Goal: Answer question/provide support

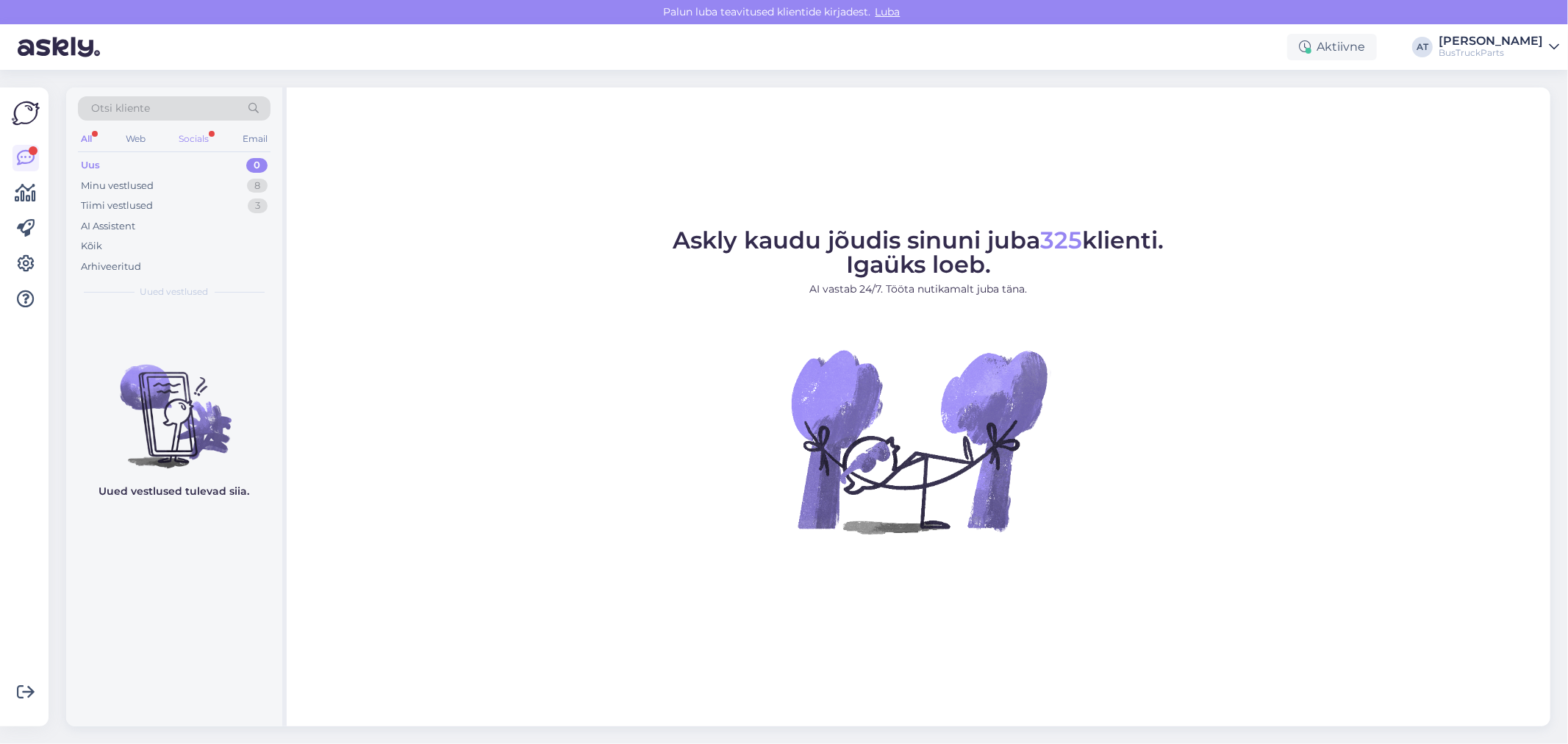
click at [201, 132] on div "Socials" at bounding box center [193, 139] width 36 height 19
click at [105, 186] on div "Minu vestlused" at bounding box center [117, 186] width 73 height 14
click at [135, 179] on div "Minu vestlused" at bounding box center [117, 186] width 73 height 14
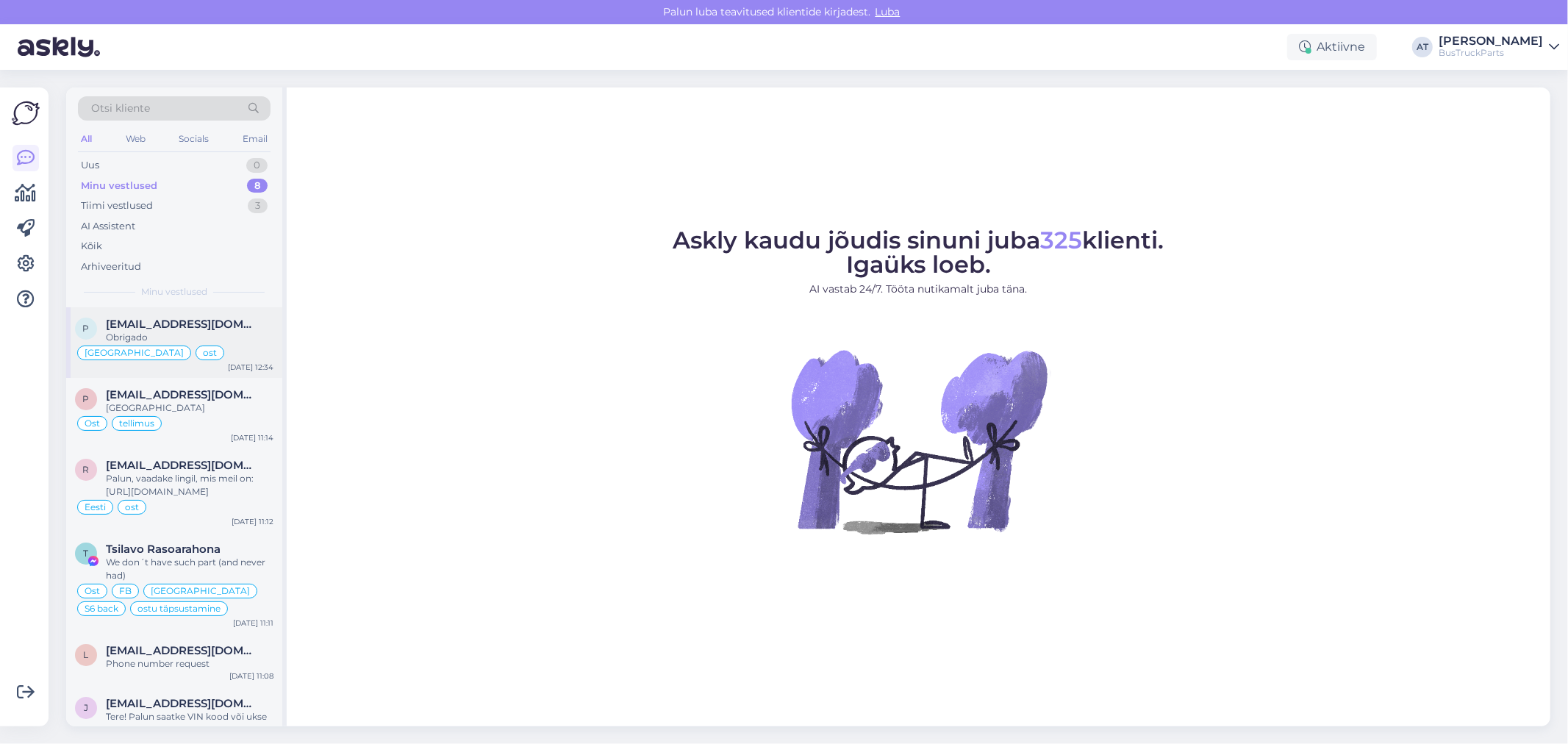
click at [210, 328] on span "pecas@mssassistencia.pt" at bounding box center [183, 324] width 153 height 13
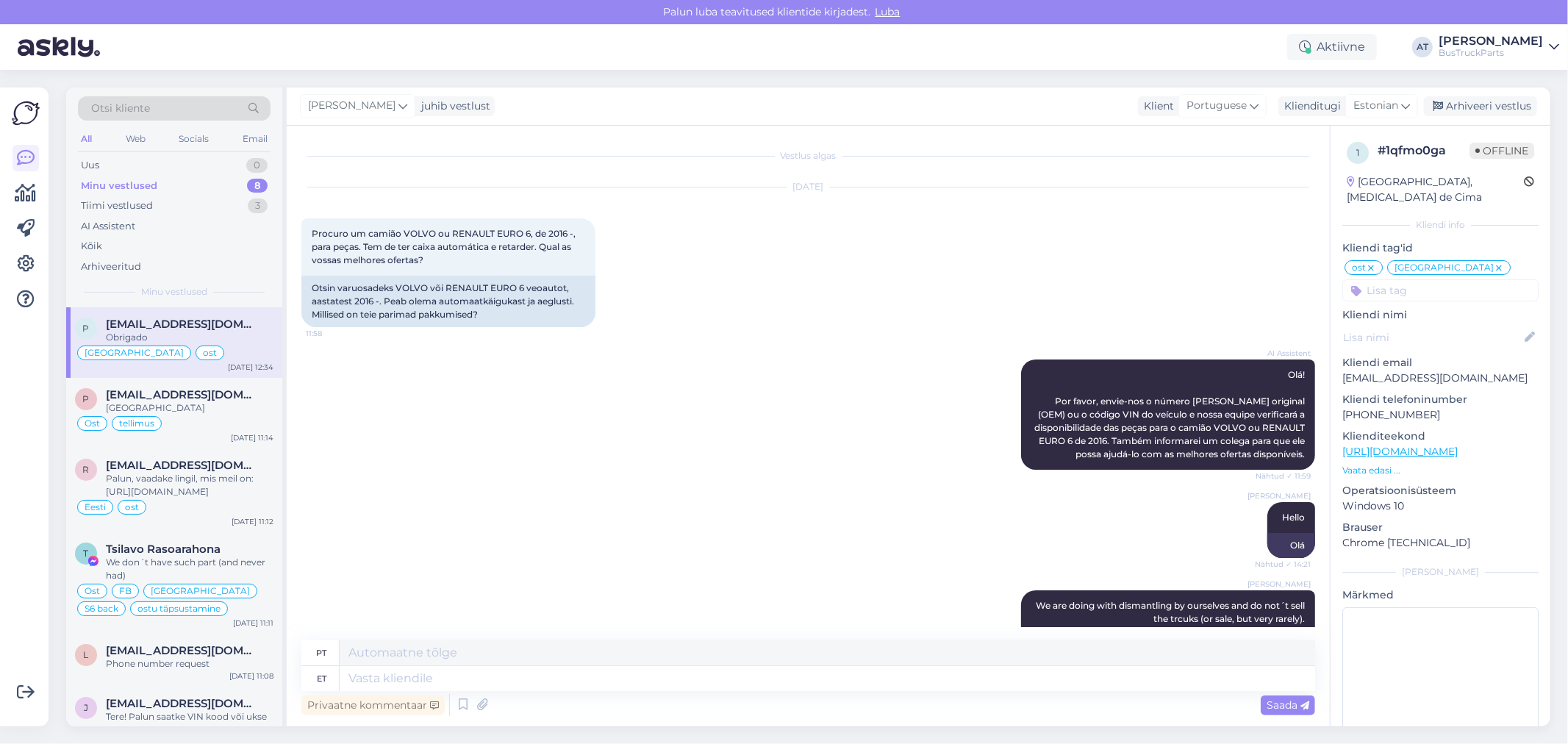
scroll to position [9158, 0]
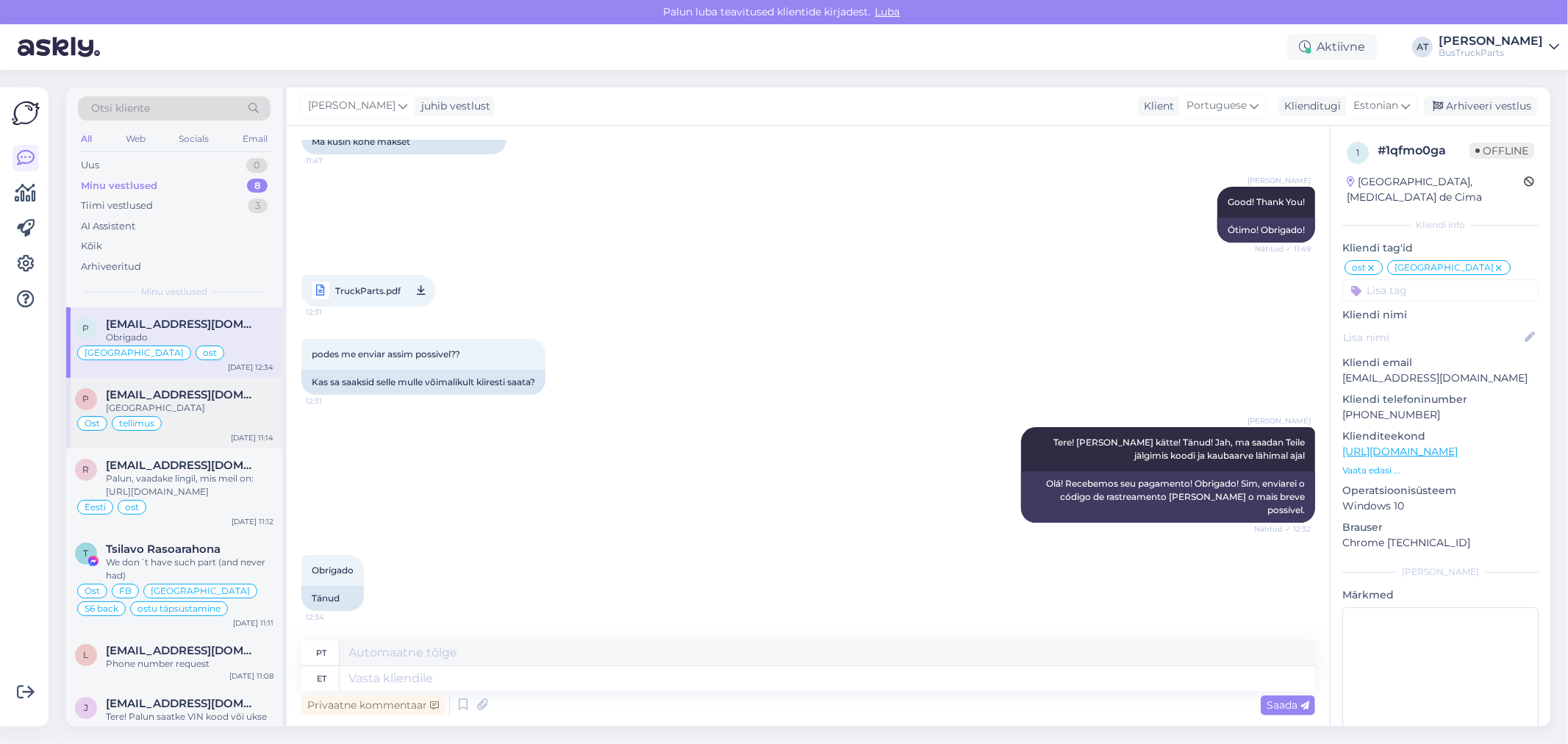
click at [194, 403] on div "Rovaniemi" at bounding box center [190, 408] width 167 height 13
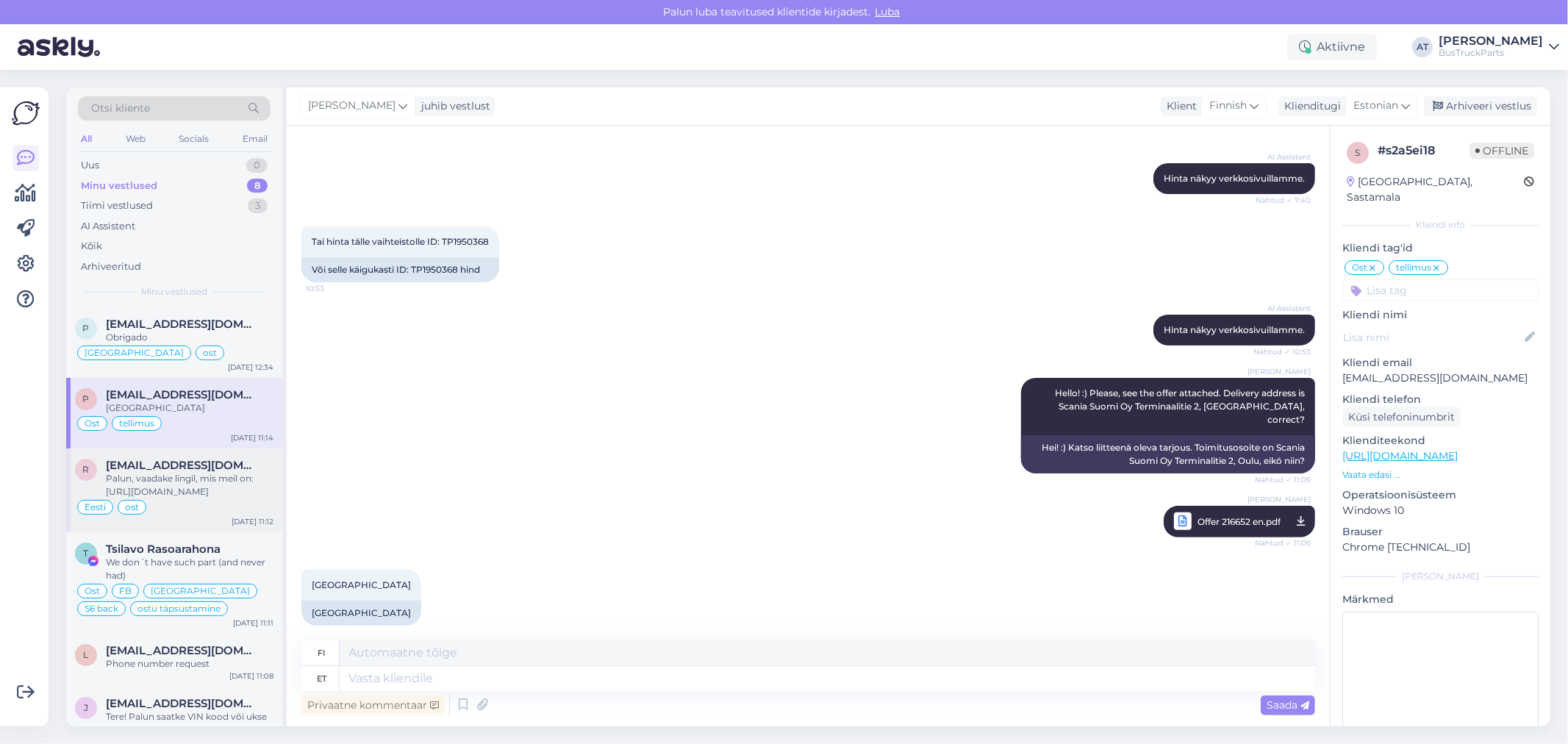
click at [220, 482] on div "Palun, vaadake lingil, mis meil on: https://www.bustruckparts.com/?lang=et&call…" at bounding box center [190, 485] width 167 height 26
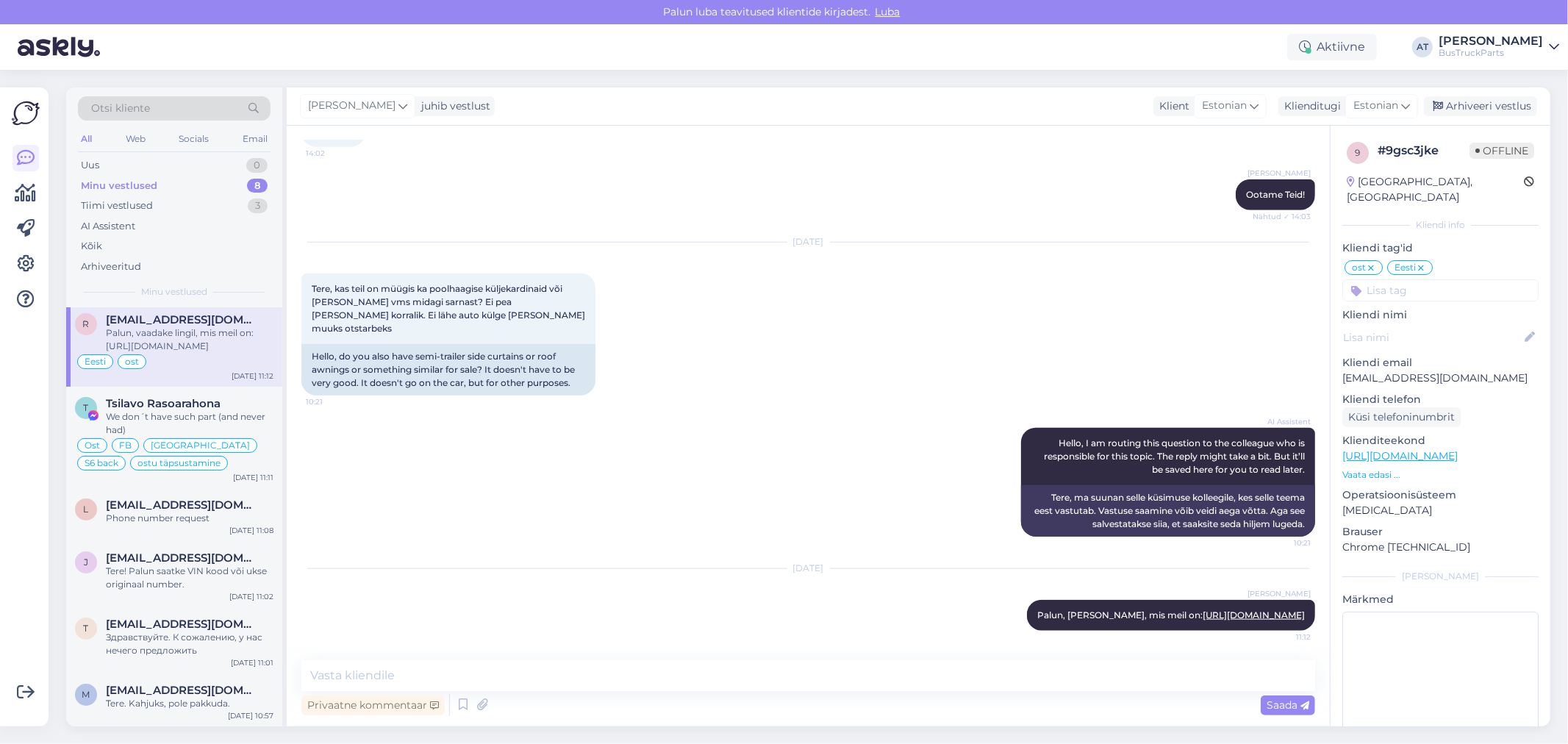
scroll to position [0, 0]
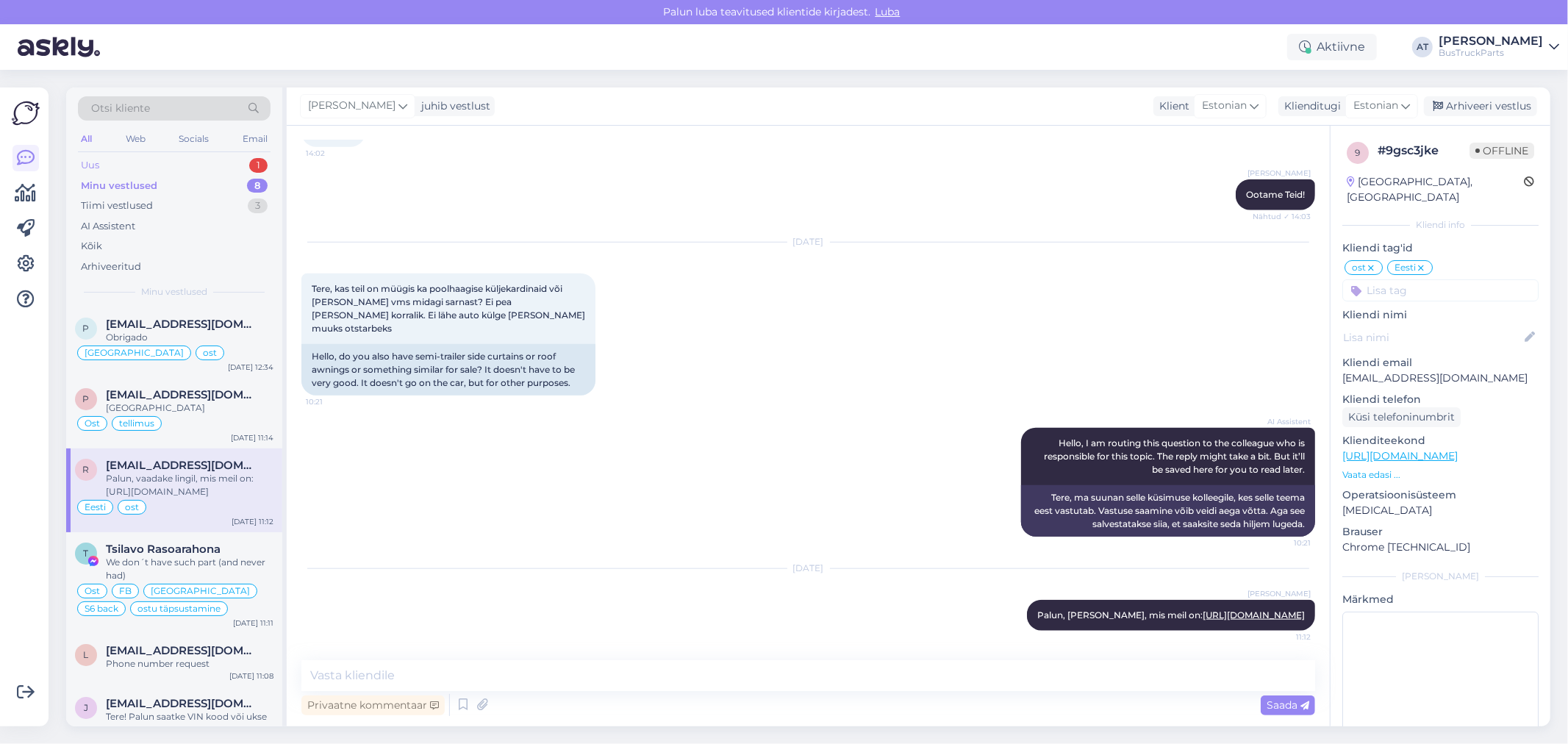
click at [86, 159] on div "Uus" at bounding box center [90, 166] width 18 height 14
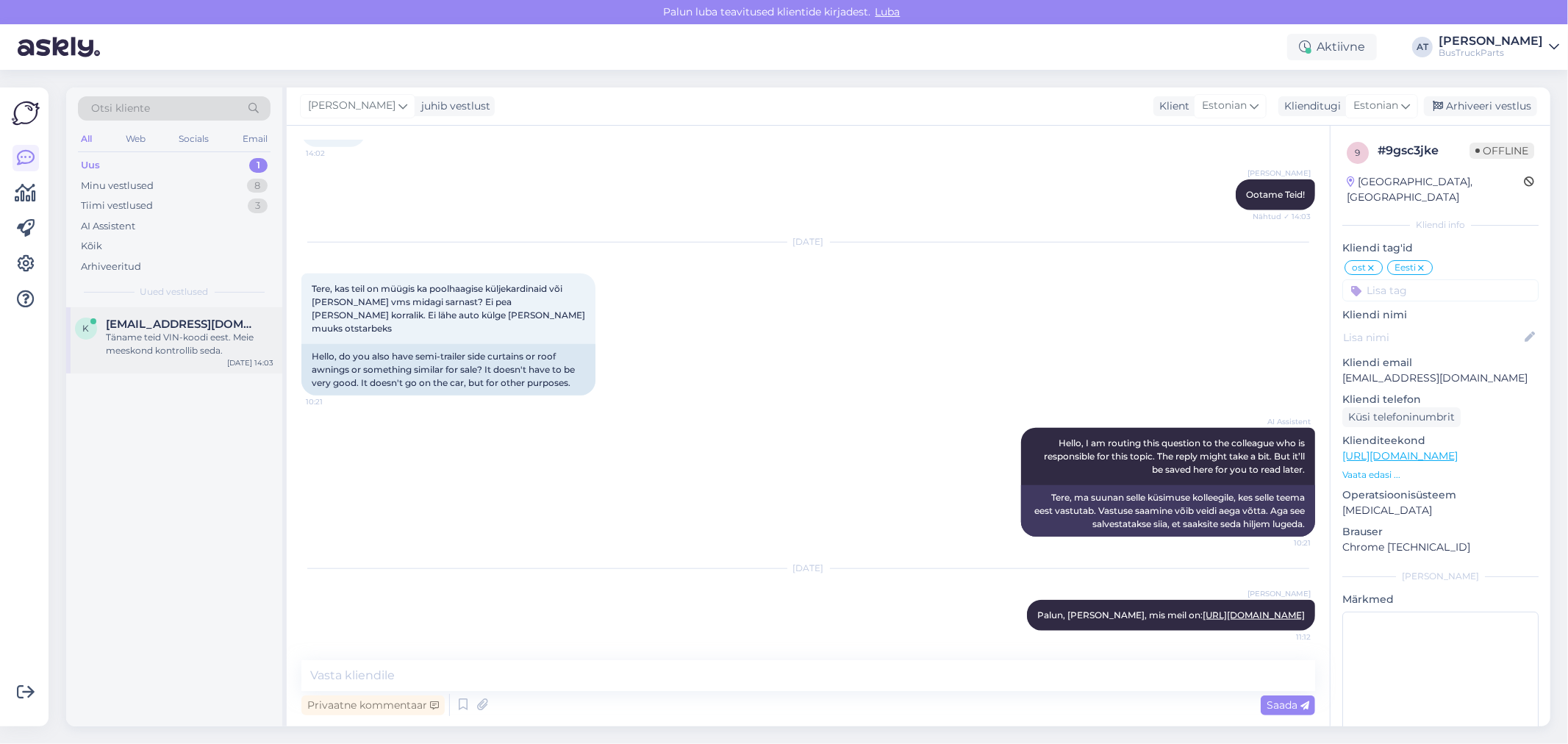
click at [155, 345] on div "Täname teid VIN-koodi eest. Meie meeskond kontrollib seda." at bounding box center [190, 344] width 167 height 26
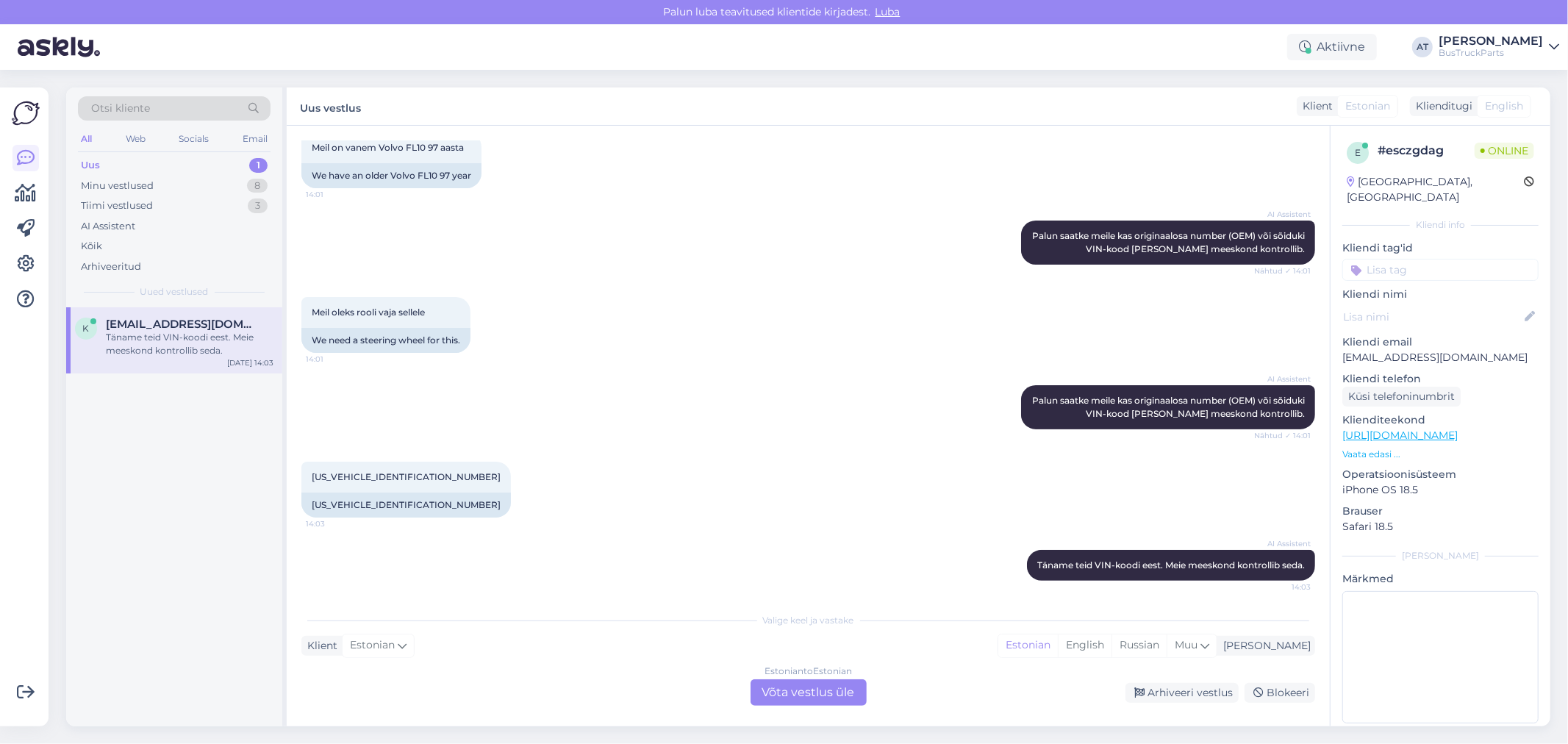
scroll to position [241, 0]
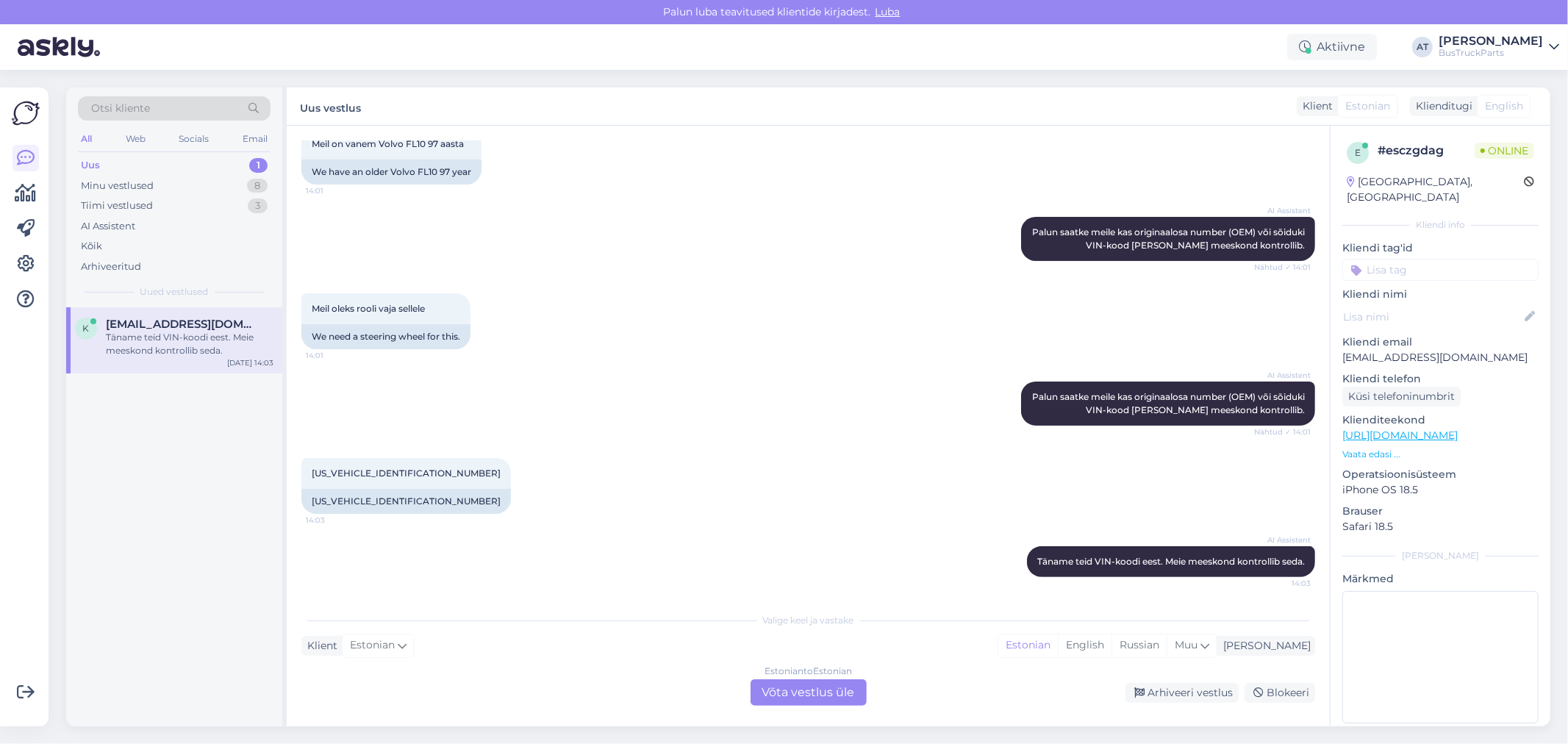
click at [811, 696] on div "Estonian to Estonian Võta vestlus üle" at bounding box center [809, 692] width 116 height 26
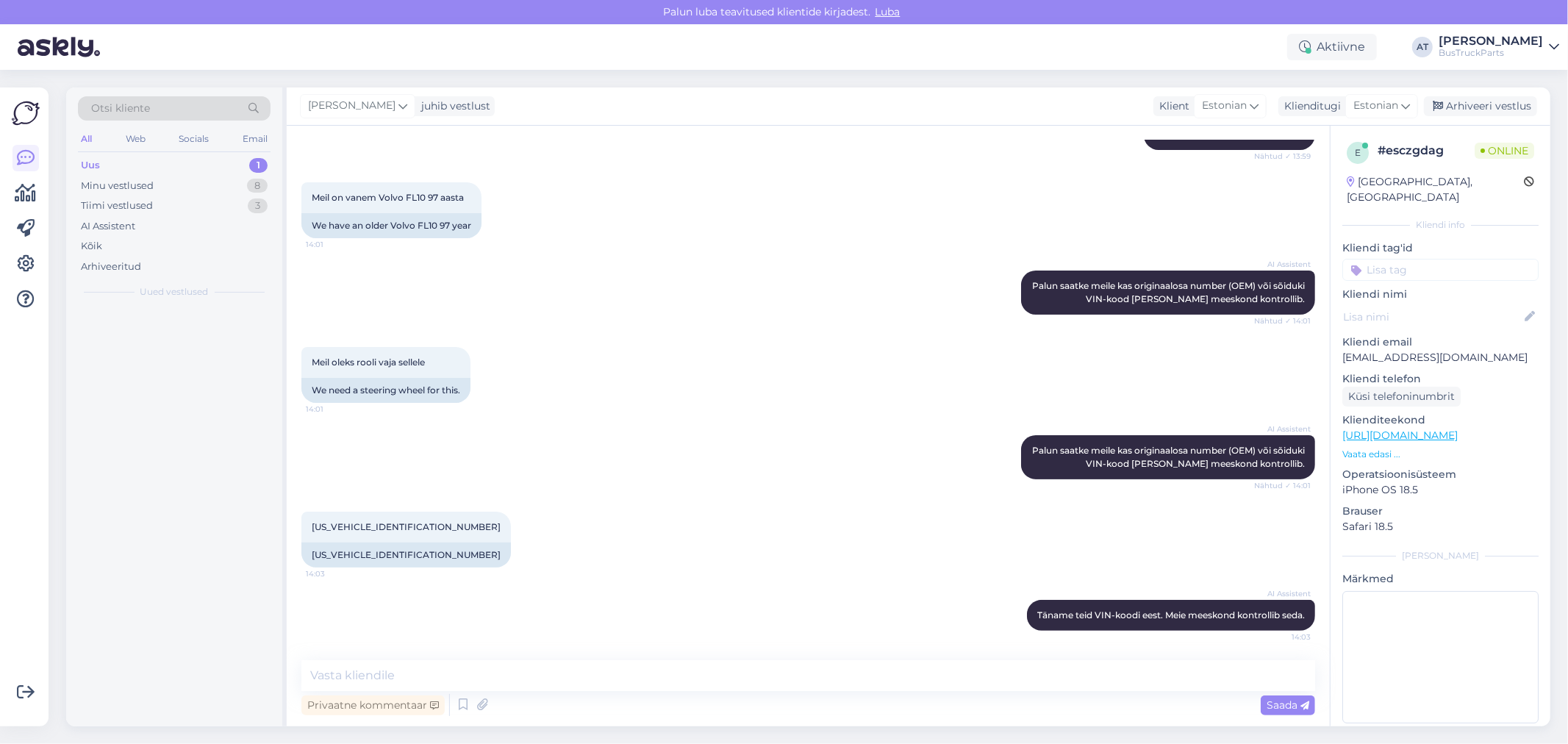
scroll to position [187, 0]
click at [545, 671] on textarea at bounding box center [808, 676] width 1014 height 31
click at [352, 548] on div "YV2F4B9C1VA263743" at bounding box center [406, 556] width 210 height 25
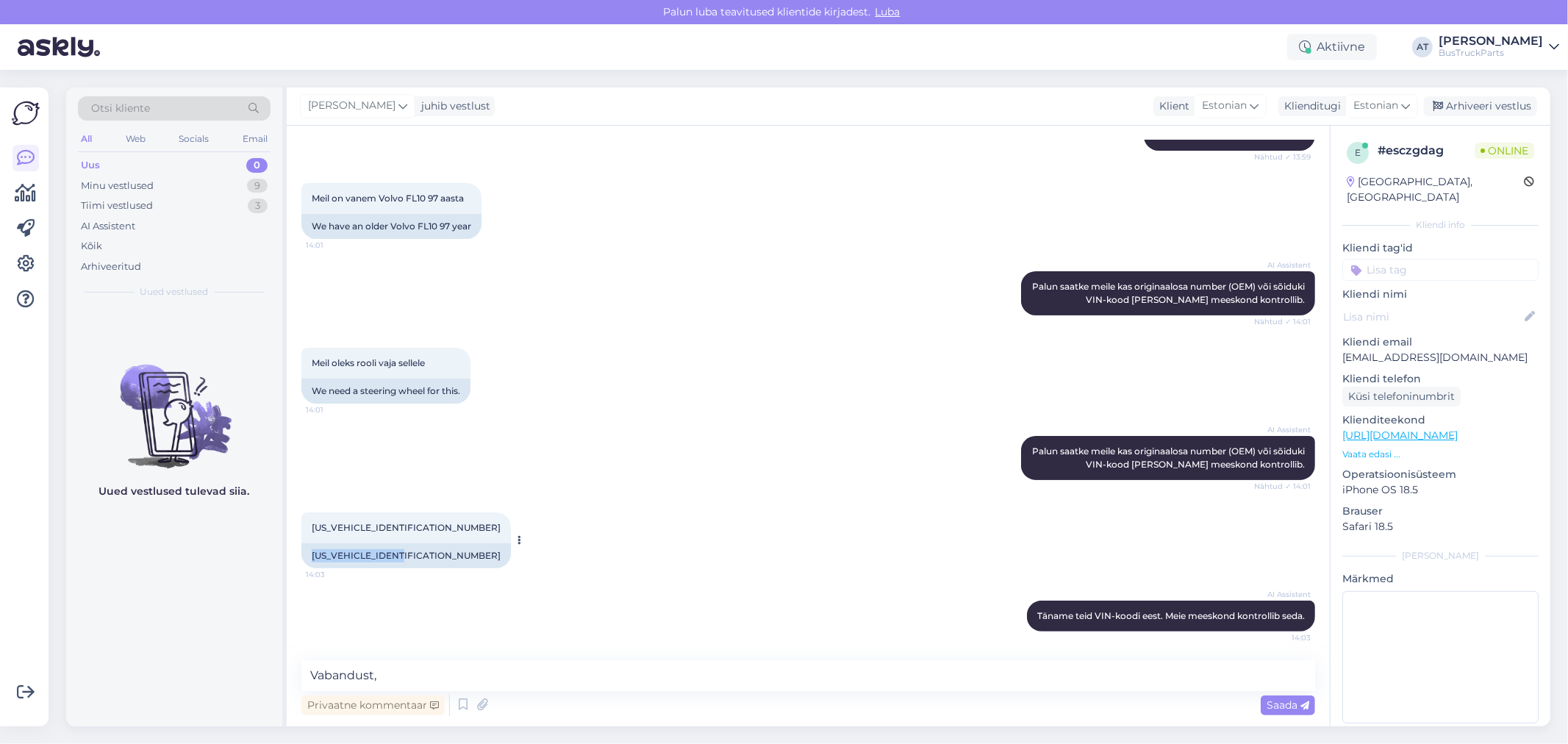
click at [352, 548] on div "YV2F4B9C1VA263743" at bounding box center [406, 556] width 210 height 25
copy div "YV2F4B9C1VA263743"
click at [505, 673] on textarea "Vabandust," at bounding box center [808, 676] width 1014 height 31
click at [618, 667] on textarea "Vabandust, фгещ" at bounding box center [808, 676] width 1014 height 31
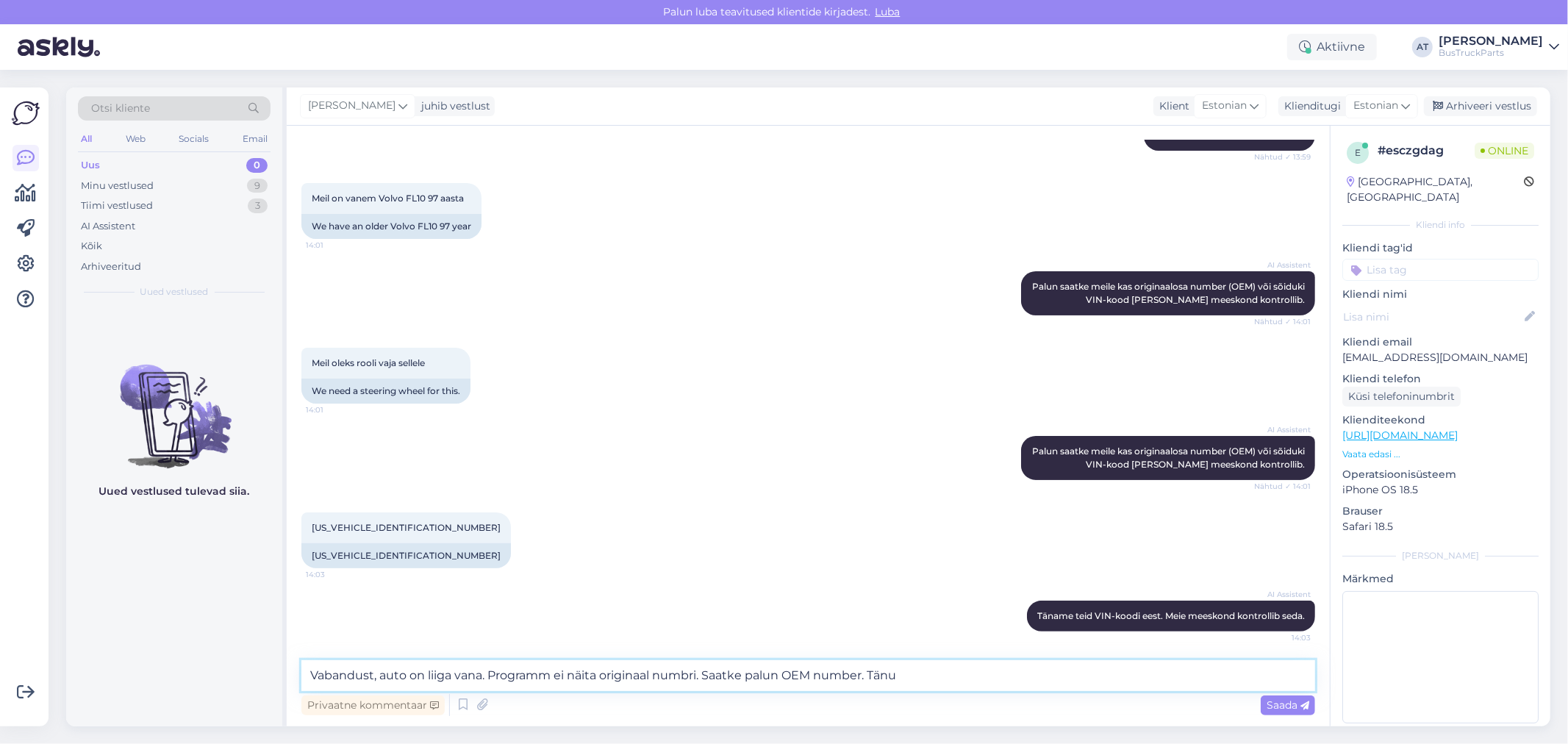
type textarea "Vabandust, auto on liiga vana. Programm ei näita originaal numbri. Saatke palun…"
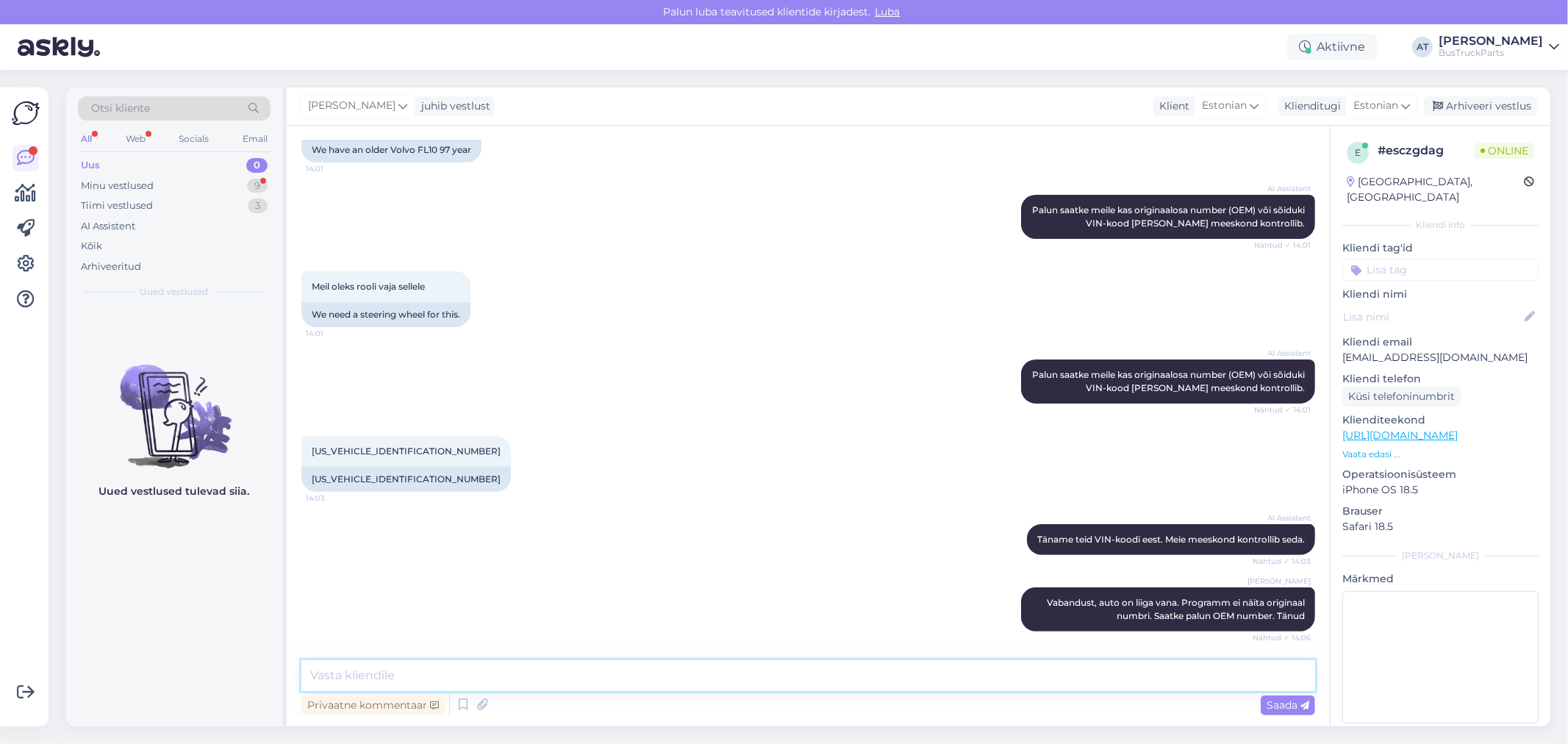
scroll to position [327, 0]
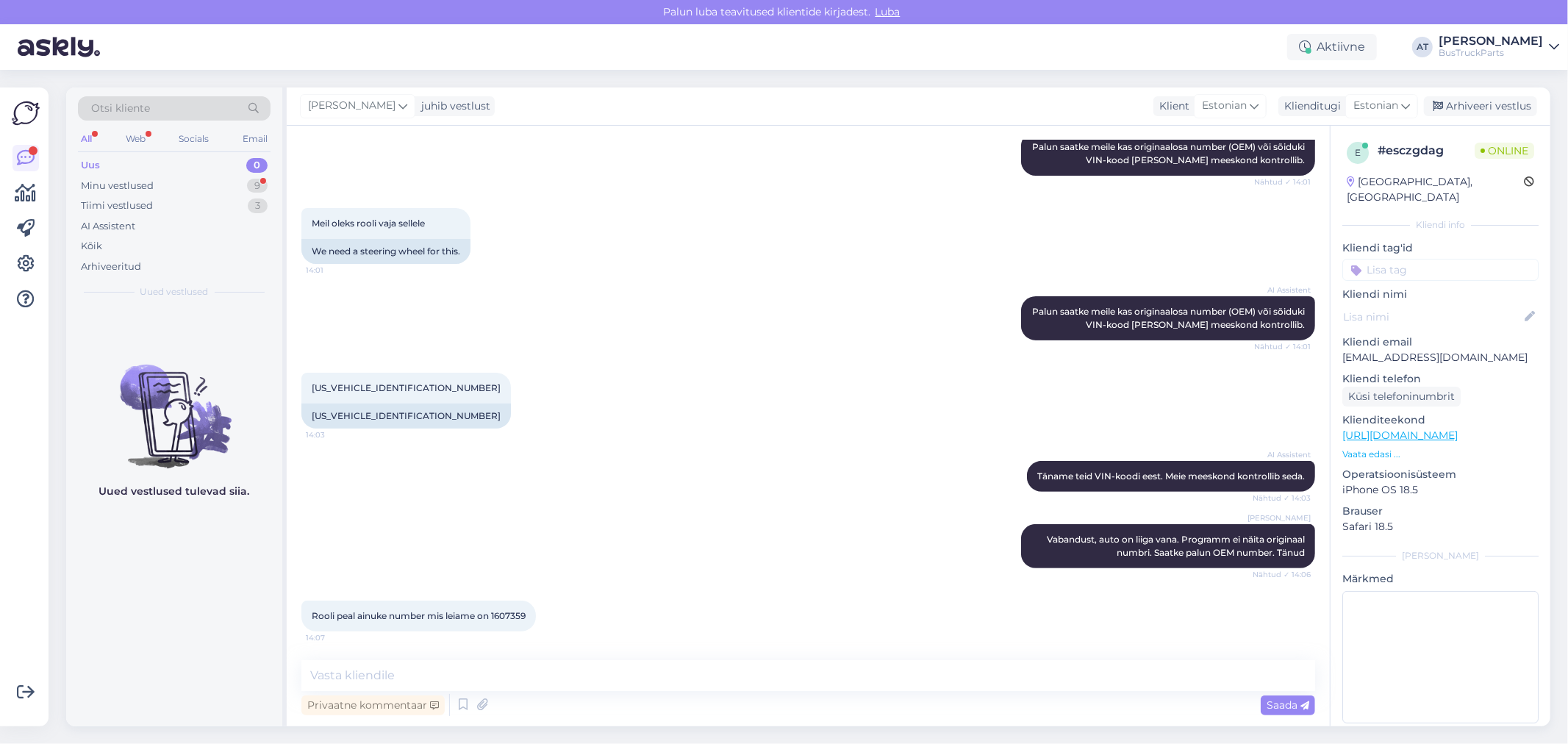
click at [509, 610] on span "Rooli peal ainuke number mis leiame on 1607359" at bounding box center [419, 615] width 214 height 11
copy div "1607359 14:07"
click at [918, 678] on textarea at bounding box center [808, 676] width 1014 height 31
type textarea "Moment, vaatamn"
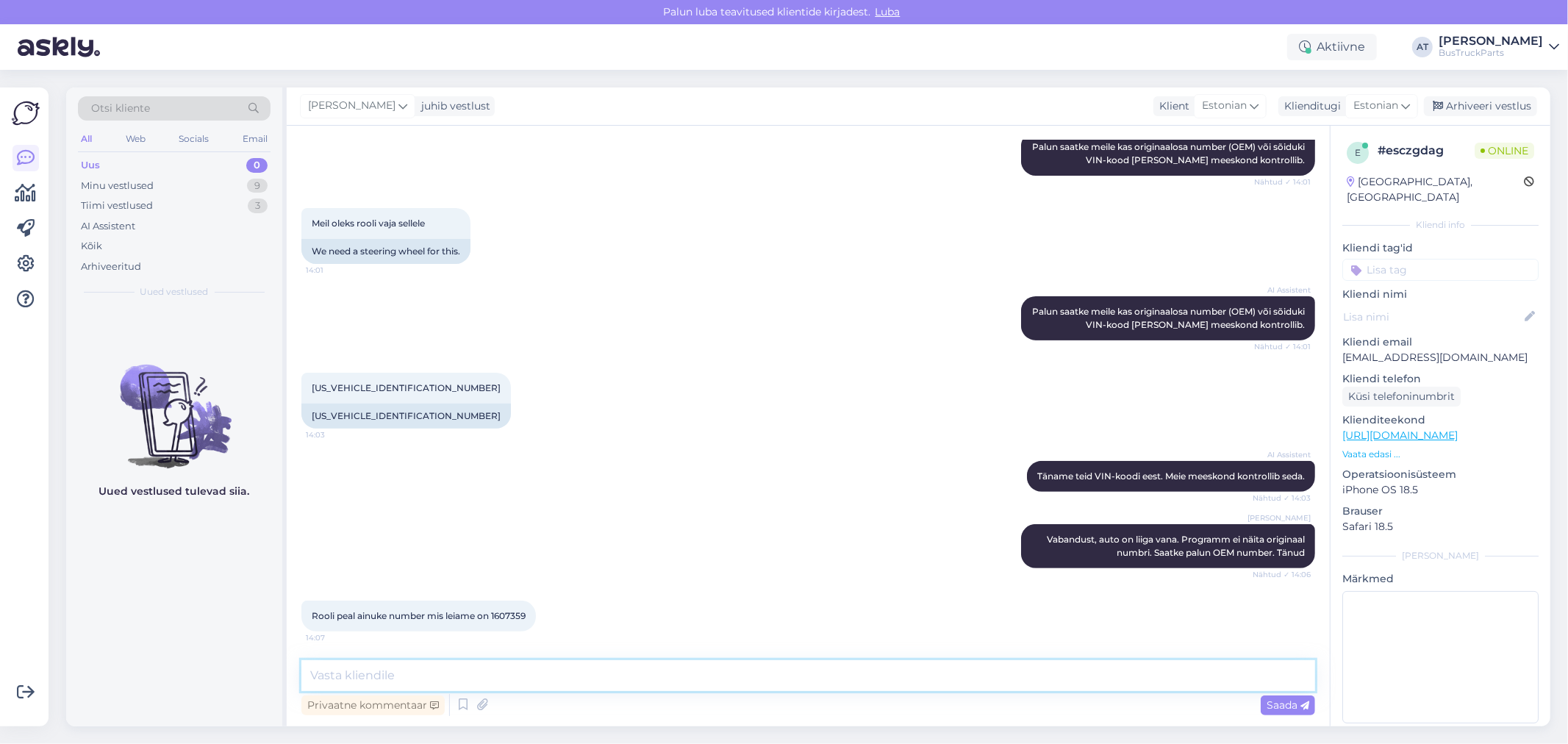
scroll to position [390, 0]
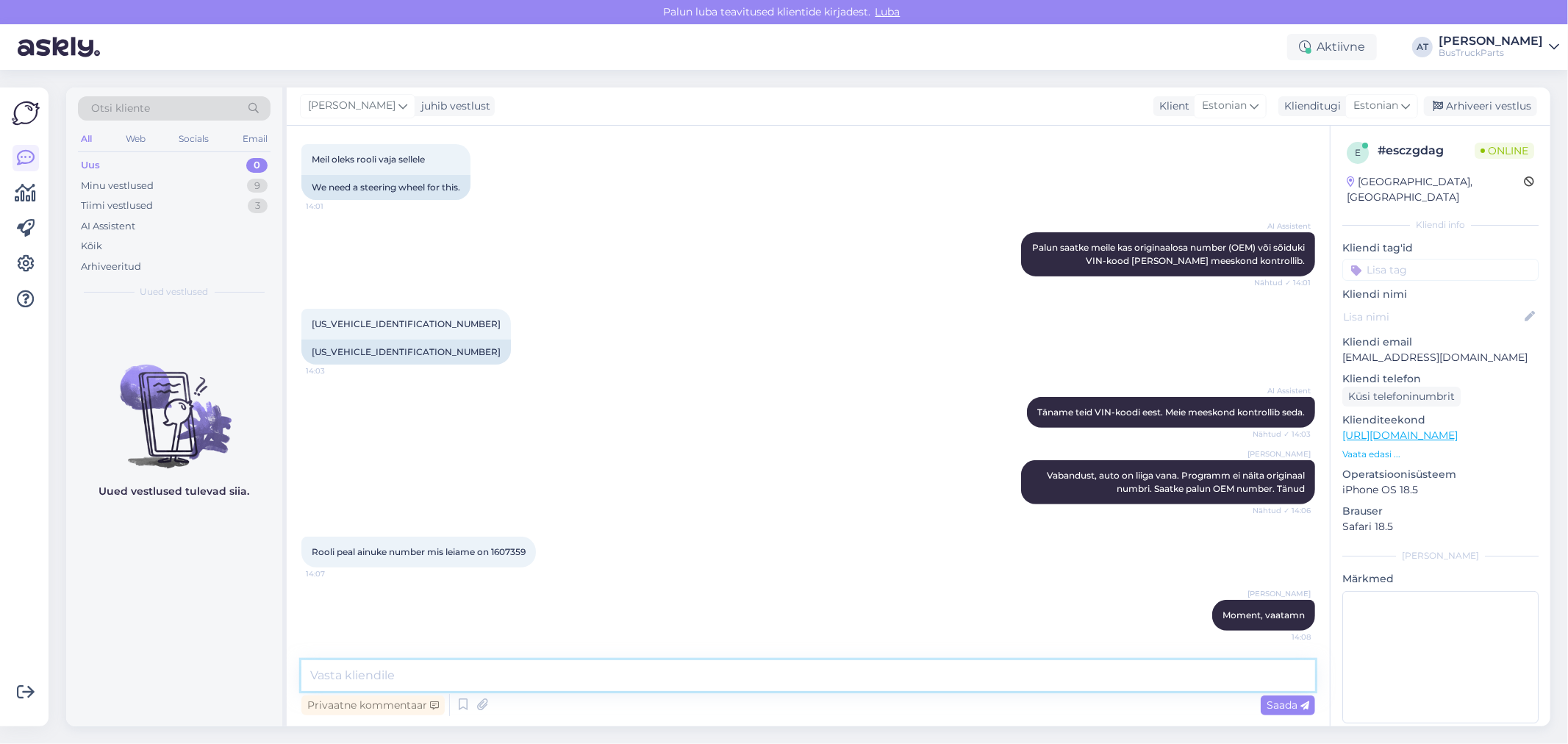
click at [1044, 667] on textarea at bounding box center [808, 676] width 1014 height 31
type textarea "Kahjuks, selle numbriga ei ole meil rooli pakkuda"
